Goal: Navigation & Orientation: Find specific page/section

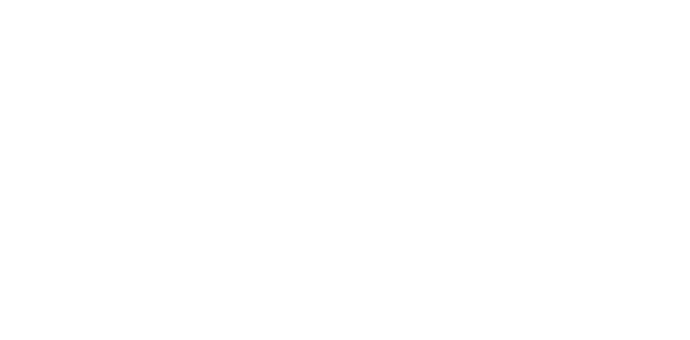
click at [414, 108] on div at bounding box center [345, 170] width 690 height 340
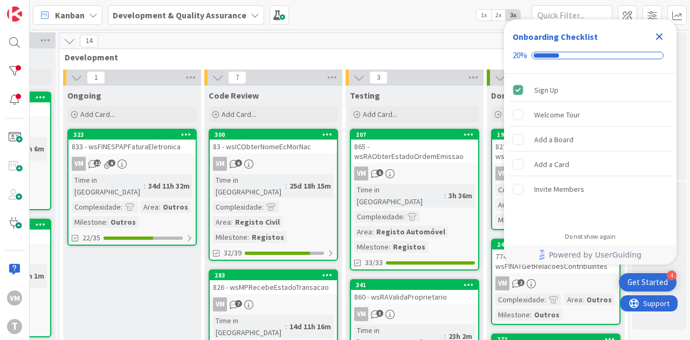
click at [655, 42] on icon "Close Checklist" at bounding box center [658, 36] width 13 height 13
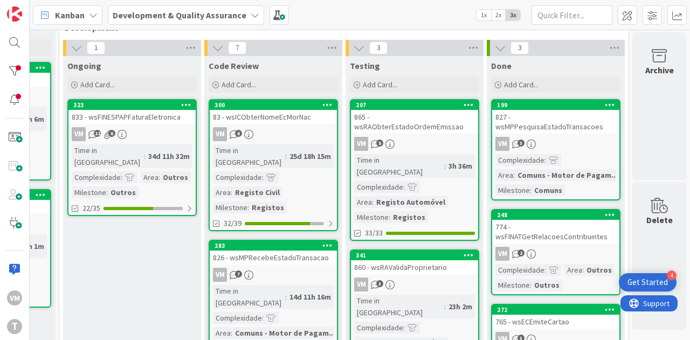
scroll to position [29, 555]
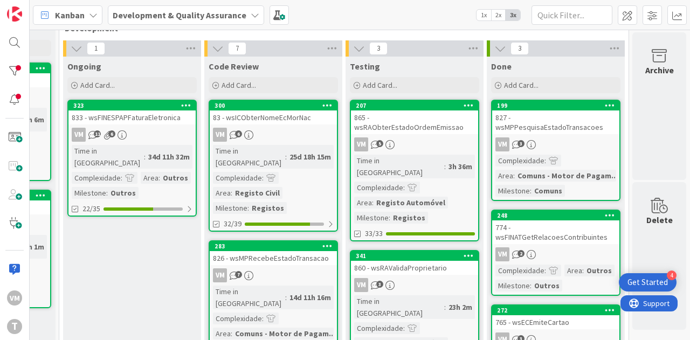
click at [552, 115] on div "827 - wsMPPesquisaEstadoTransacoes" at bounding box center [555, 122] width 127 height 24
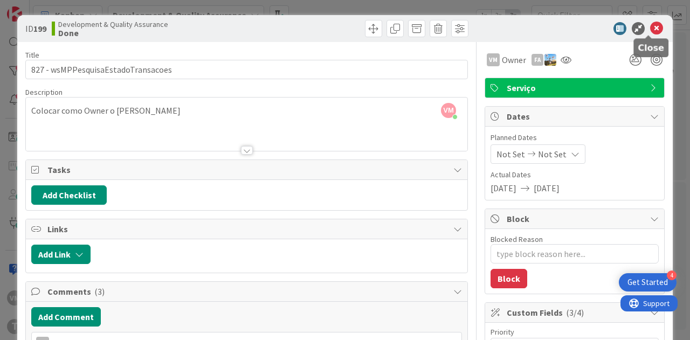
click at [650, 30] on icon at bounding box center [656, 28] width 13 height 13
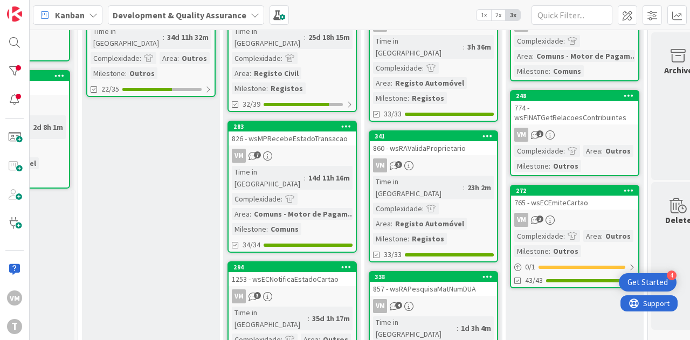
click at [571, 200] on link "272 765 - wsECEmiteCartao VM 3 Complexidade : Area : Outros Milestone : Outros …" at bounding box center [574, 236] width 129 height 103
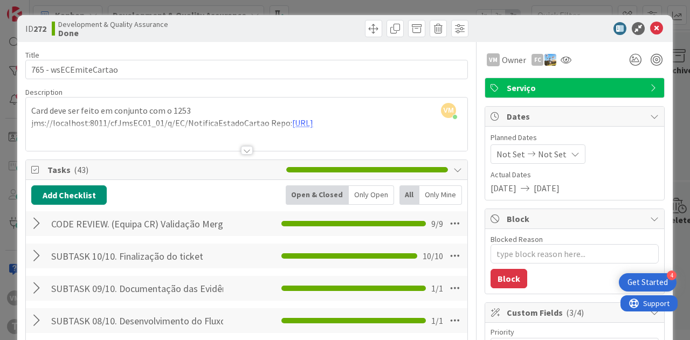
click at [242, 147] on div at bounding box center [247, 150] width 12 height 9
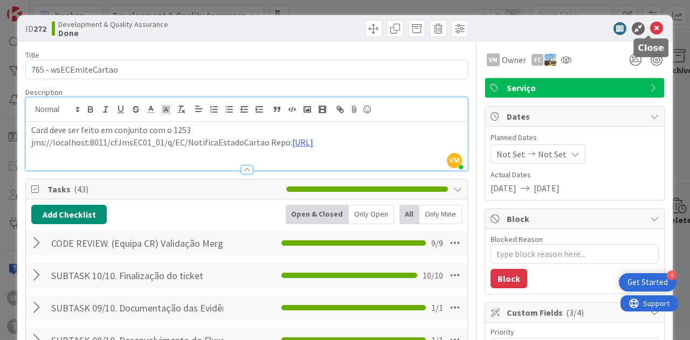
click at [650, 32] on icon at bounding box center [656, 28] width 13 height 13
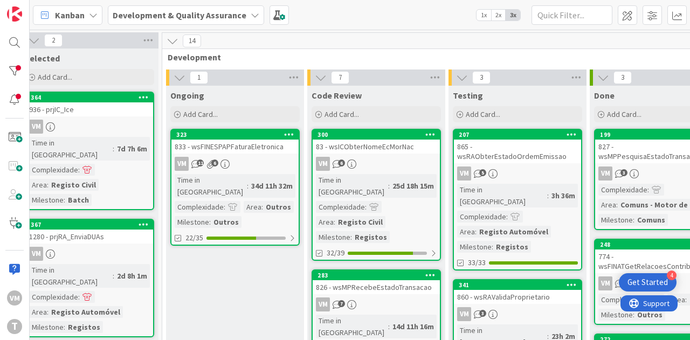
scroll to position [50, 445]
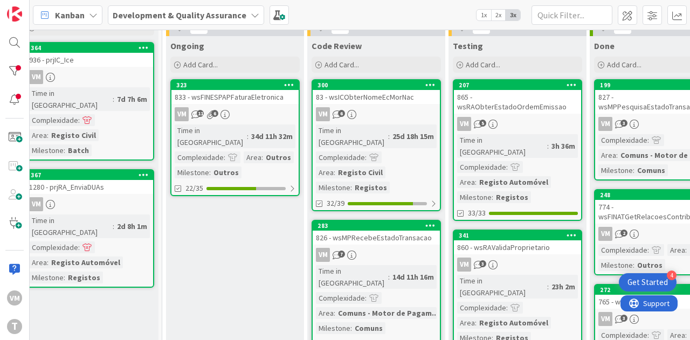
click at [353, 111] on icon at bounding box center [351, 114] width 9 height 9
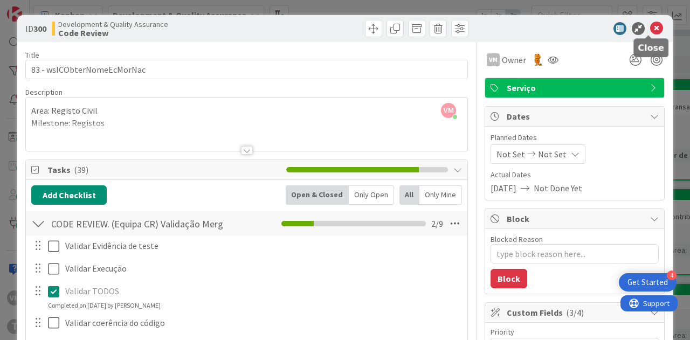
click at [650, 29] on icon at bounding box center [656, 28] width 13 height 13
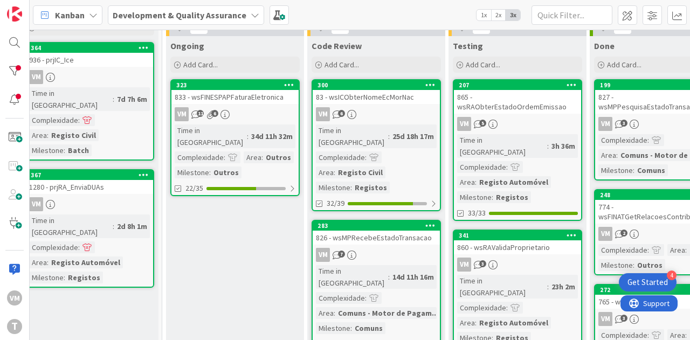
click at [384, 231] on div "826 - wsMPRecebeEstadoTransacao" at bounding box center [376, 238] width 127 height 14
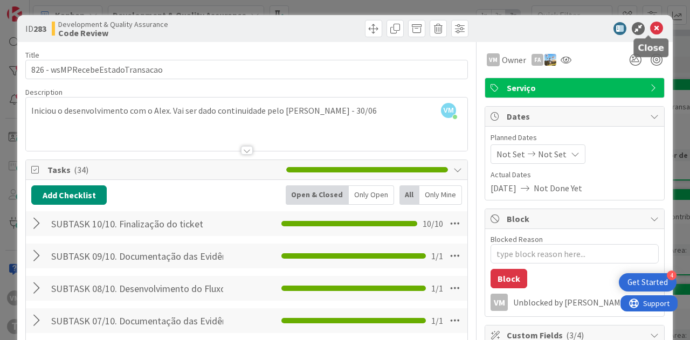
click at [652, 30] on icon at bounding box center [656, 28] width 13 height 13
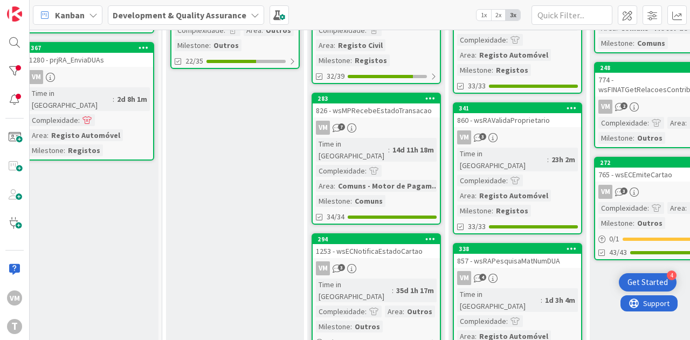
click at [376, 261] on div "VM 3" at bounding box center [376, 268] width 127 height 14
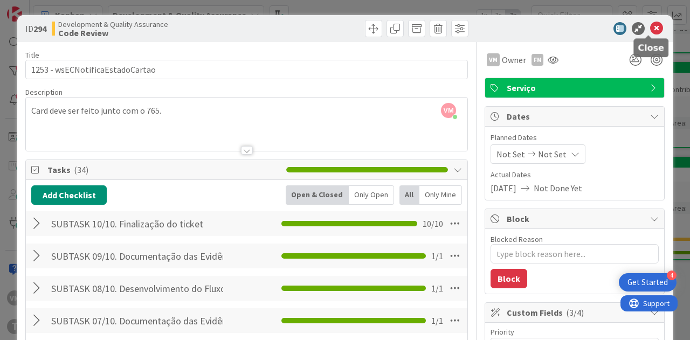
click at [650, 27] on icon at bounding box center [656, 28] width 13 height 13
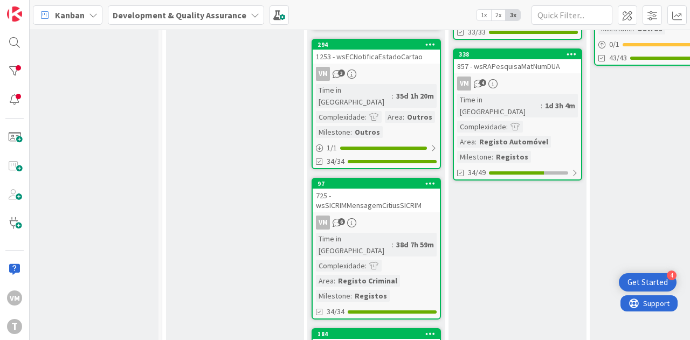
click at [405, 189] on div "725 - wsSICRIMMensagemCitiusSICRIM" at bounding box center [376, 201] width 127 height 24
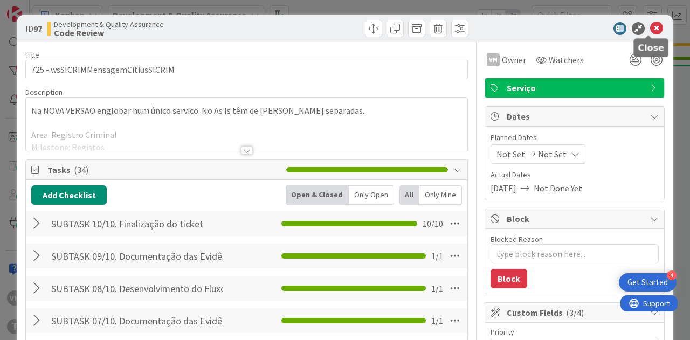
click at [650, 33] on icon at bounding box center [656, 28] width 13 height 13
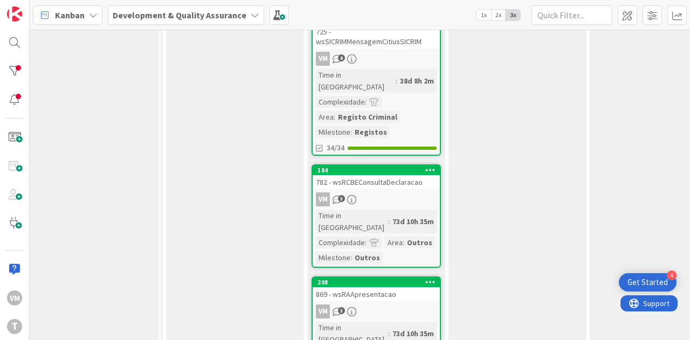
click at [397, 175] on div "782 - wsRCBEConsultaDeclaracao" at bounding box center [376, 182] width 127 height 14
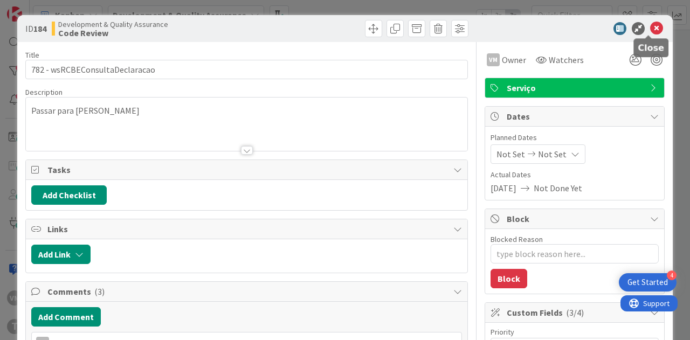
click at [652, 30] on icon at bounding box center [656, 28] width 13 height 13
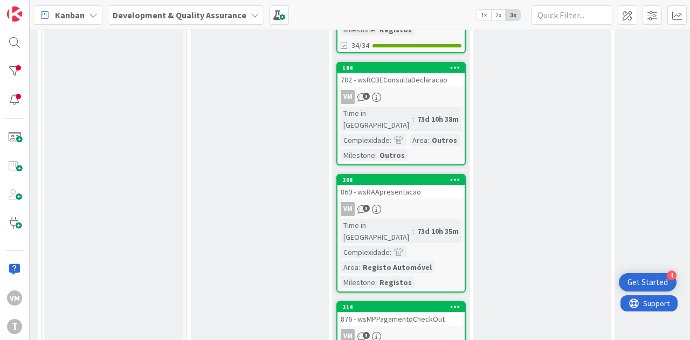
click at [411, 202] on div "VM 3" at bounding box center [400, 209] width 127 height 14
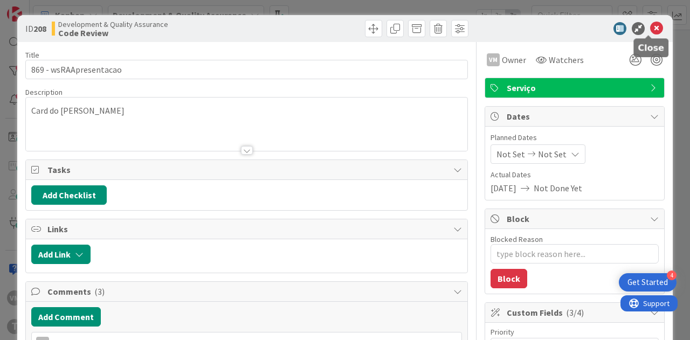
drag, startPoint x: 640, startPoint y: 25, endPoint x: 649, endPoint y: 32, distance: 10.8
click at [649, 32] on div at bounding box center [569, 28] width 191 height 13
click at [650, 32] on icon at bounding box center [656, 28] width 13 height 13
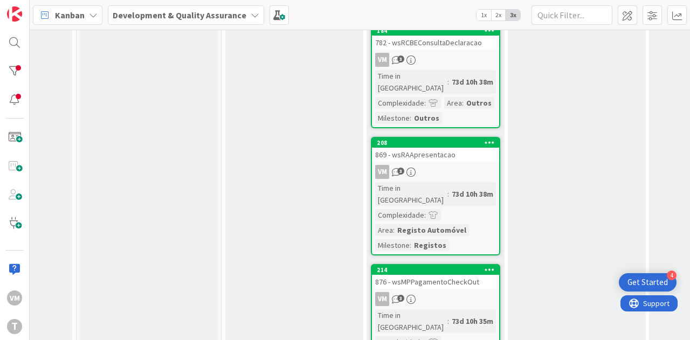
click at [429, 275] on div "876 - wsMPPagamentoCheckOut" at bounding box center [435, 282] width 127 height 14
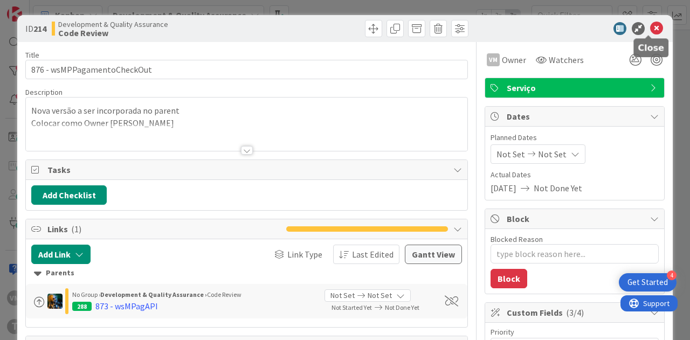
click at [652, 28] on icon at bounding box center [656, 28] width 13 height 13
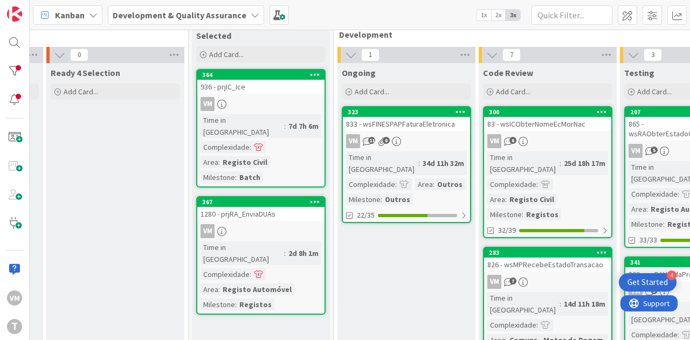
click at [245, 89] on div "936 - prjIC_Ice" at bounding box center [260, 87] width 127 height 14
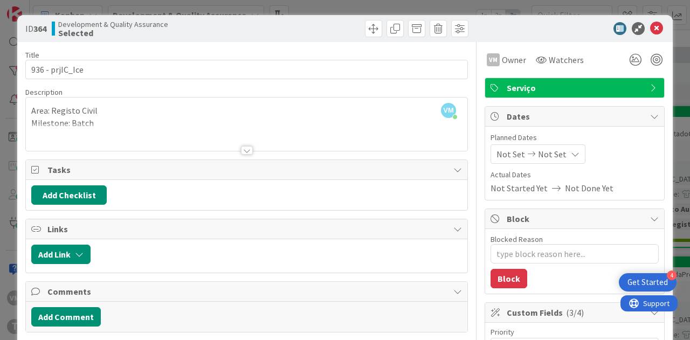
click at [245, 149] on div at bounding box center [247, 150] width 12 height 9
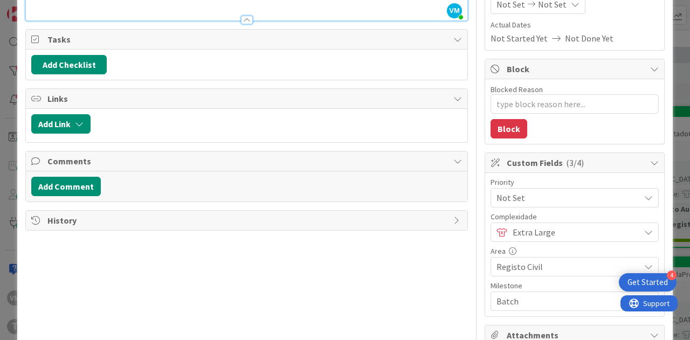
click at [530, 228] on span "Extra Large" at bounding box center [573, 232] width 122 height 15
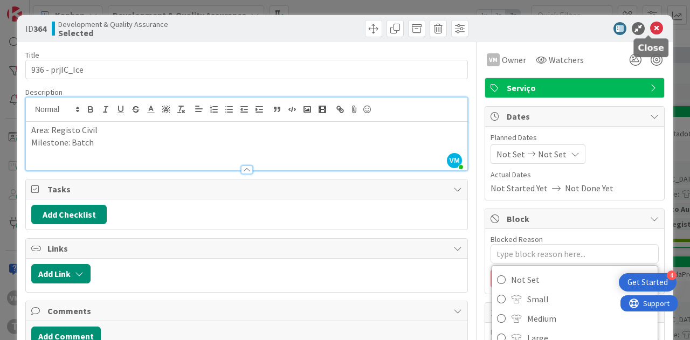
click at [650, 26] on icon at bounding box center [656, 28] width 13 height 13
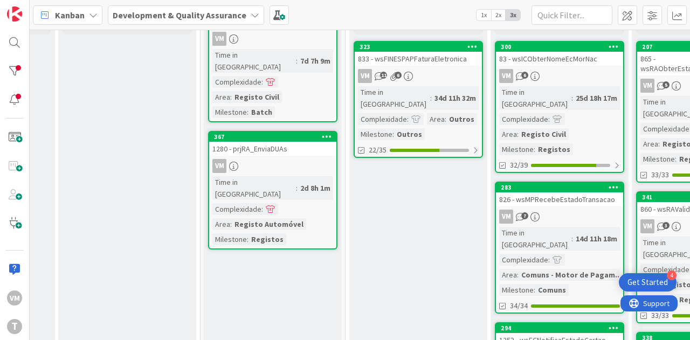
click at [284, 145] on link "367 1280 - prjRA_EnviaDUAs VM Time in [GEOGRAPHIC_DATA] : 2d 8h 1m Complexidade…" at bounding box center [272, 190] width 129 height 119
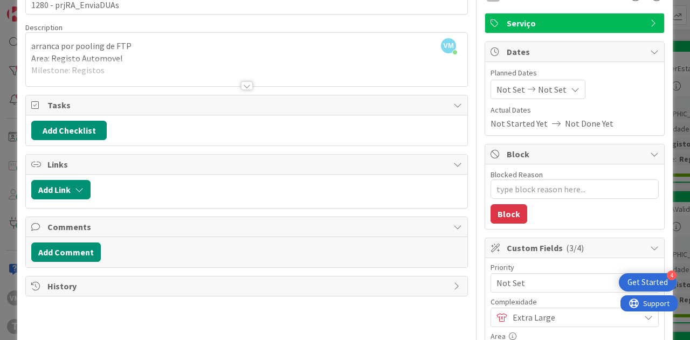
click at [185, 285] on span "History" at bounding box center [247, 286] width 400 height 13
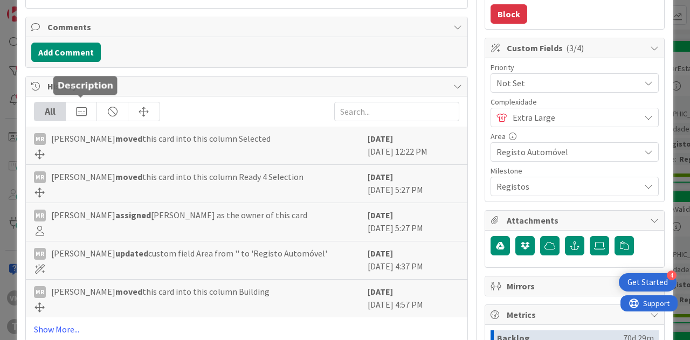
click at [85, 106] on div at bounding box center [81, 111] width 31 height 18
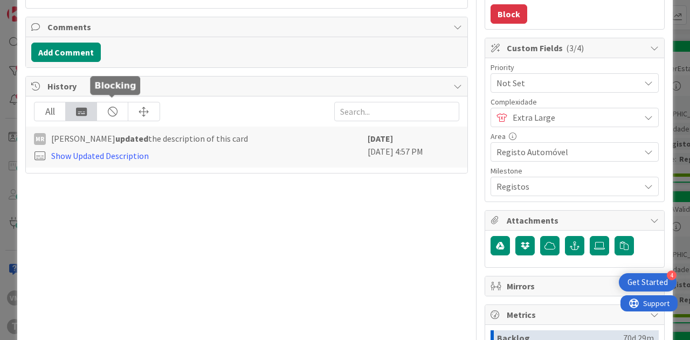
click at [123, 107] on div at bounding box center [112, 111] width 31 height 18
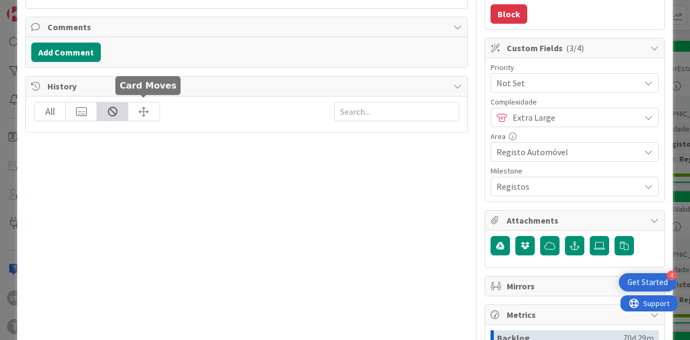
click at [141, 106] on div at bounding box center [143, 111] width 31 height 18
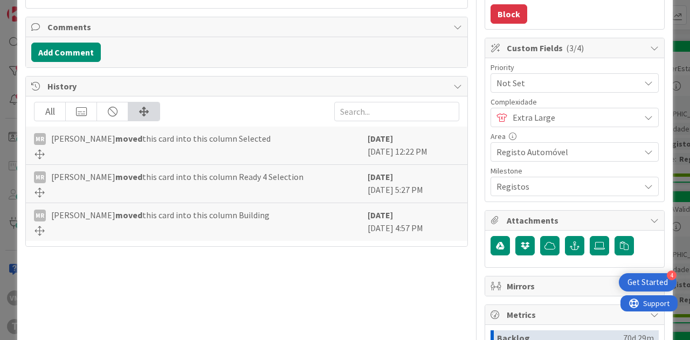
click at [43, 105] on div "All" at bounding box center [49, 111] width 31 height 18
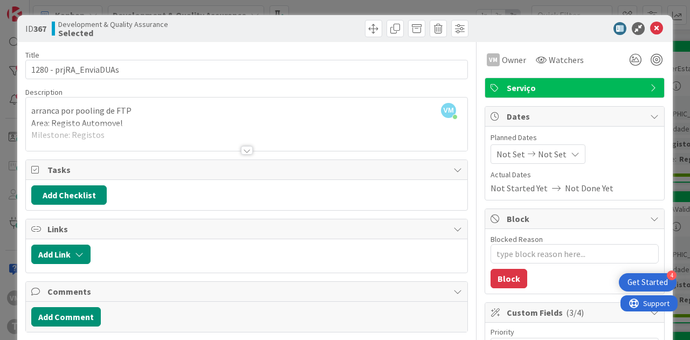
click at [241, 150] on div at bounding box center [247, 150] width 12 height 9
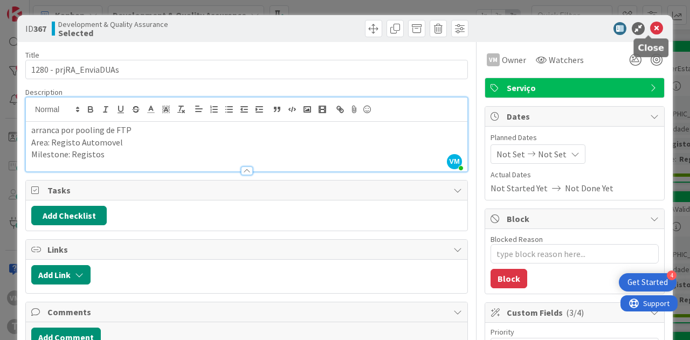
click at [652, 30] on icon at bounding box center [656, 28] width 13 height 13
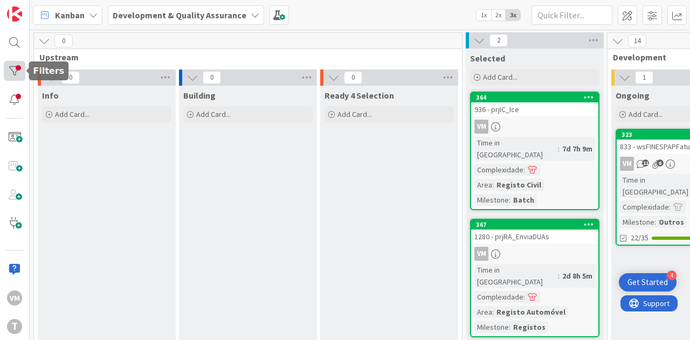
click at [12, 66] on div at bounding box center [15, 71] width 22 height 20
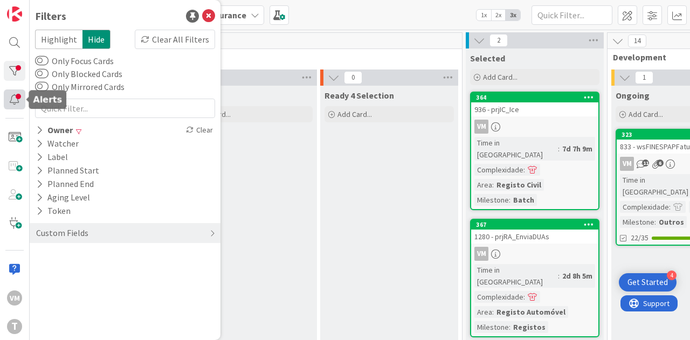
click at [10, 102] on div at bounding box center [15, 99] width 22 height 20
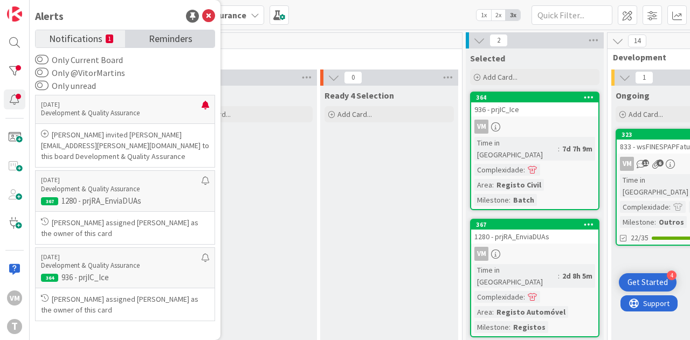
click at [152, 41] on span "Reminders" at bounding box center [171, 37] width 44 height 15
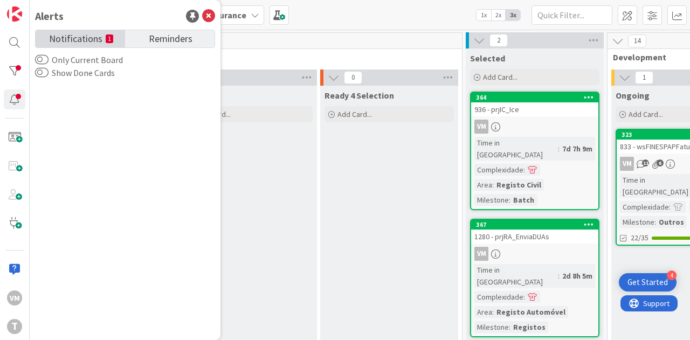
click at [103, 44] on link "Notifications 1" at bounding box center [80, 38] width 89 height 17
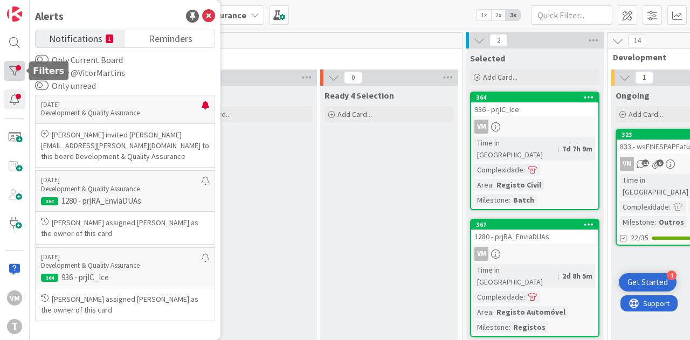
click at [18, 69] on div at bounding box center [15, 71] width 22 height 20
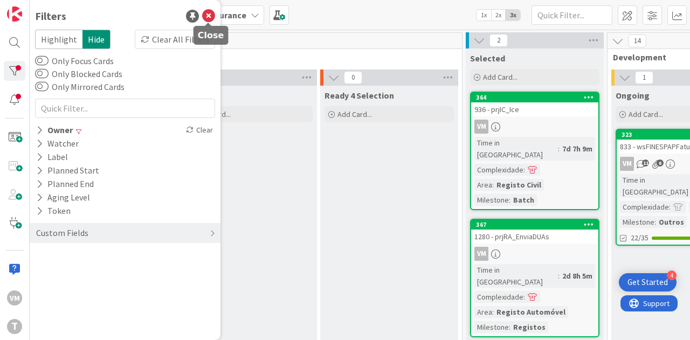
click at [210, 21] on icon at bounding box center [208, 16] width 13 height 13
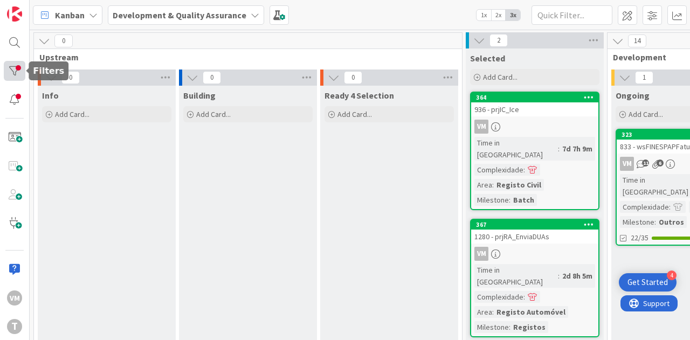
click at [20, 67] on div at bounding box center [15, 71] width 22 height 20
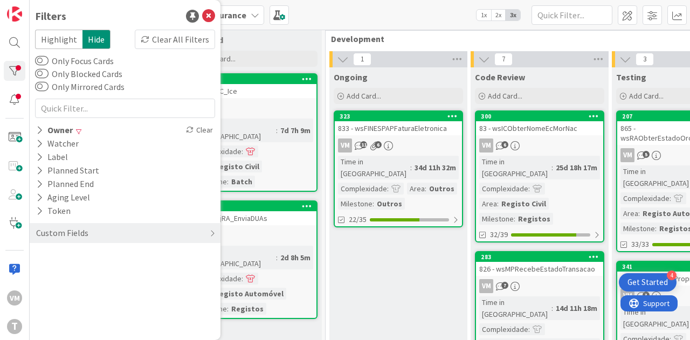
scroll to position [17, 282]
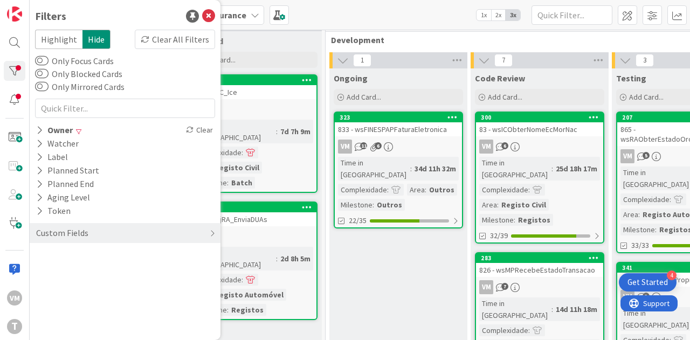
click at [547, 130] on div "83 - wsICObterNomeEcMorNac" at bounding box center [539, 129] width 127 height 14
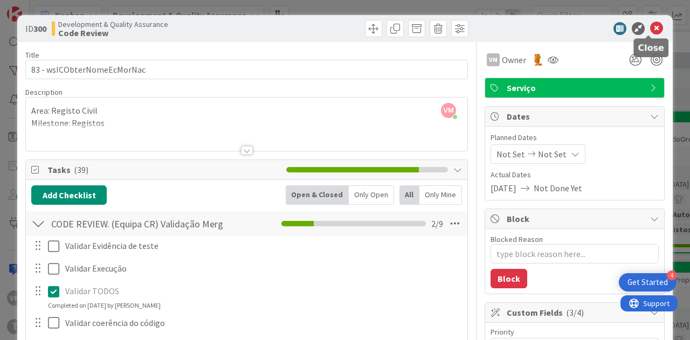
click at [650, 34] on icon at bounding box center [656, 28] width 13 height 13
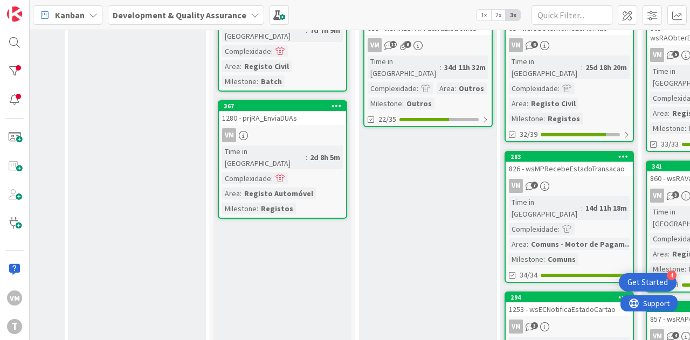
click at [575, 162] on div "826 - wsMPRecebeEstadoTransacao" at bounding box center [568, 169] width 127 height 14
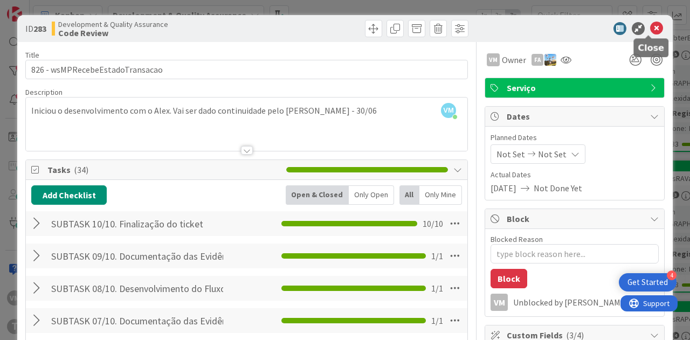
click at [650, 25] on icon at bounding box center [656, 28] width 13 height 13
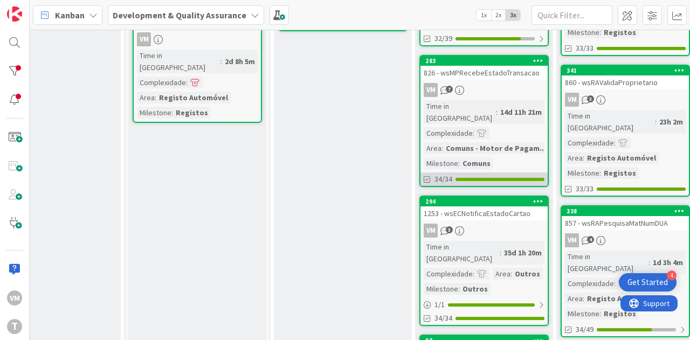
scroll to position [266, 337]
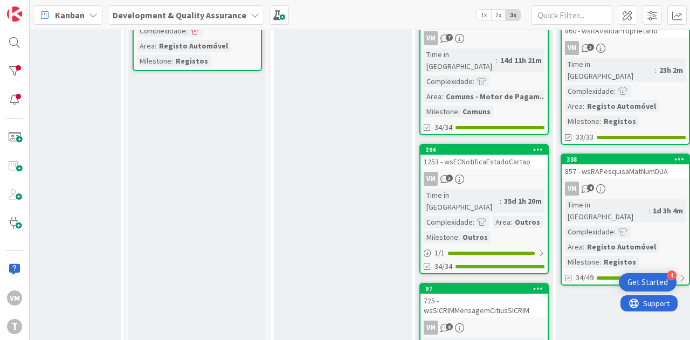
click at [484, 144] on link "294 1253 - wsECNotificaEstadoCartao VM 3 Time in [GEOGRAPHIC_DATA] : 35d 1h 20m…" at bounding box center [483, 209] width 129 height 130
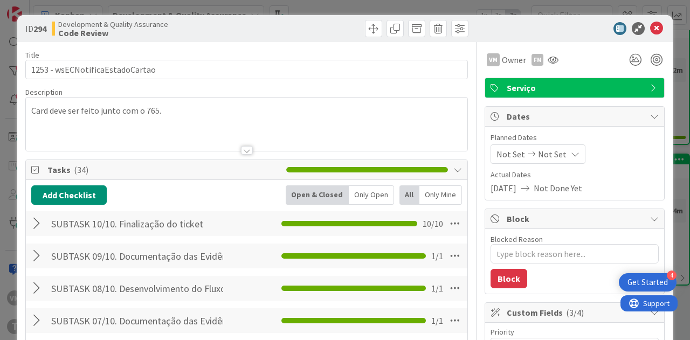
type textarea "x"
click at [653, 27] on icon at bounding box center [656, 28] width 13 height 13
